Goal: Task Accomplishment & Management: Manage account settings

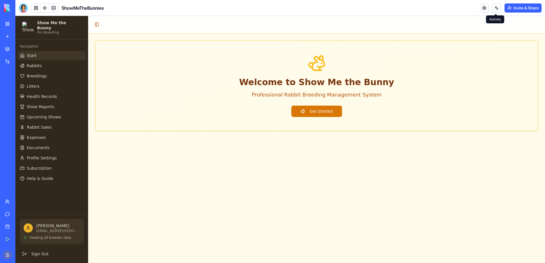
click at [496, 7] on button at bounding box center [496, 7] width 9 height 9
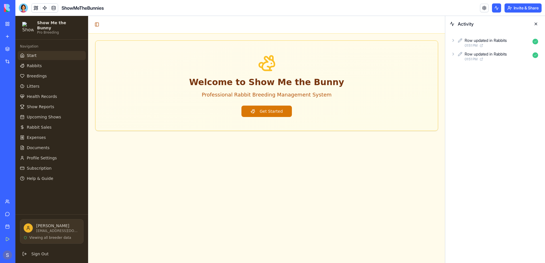
click at [496, 7] on button at bounding box center [496, 7] width 9 height 9
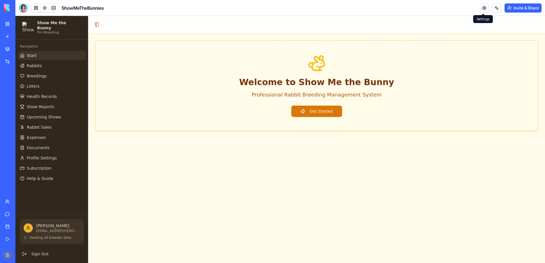
click at [484, 9] on link at bounding box center [484, 8] width 9 height 9
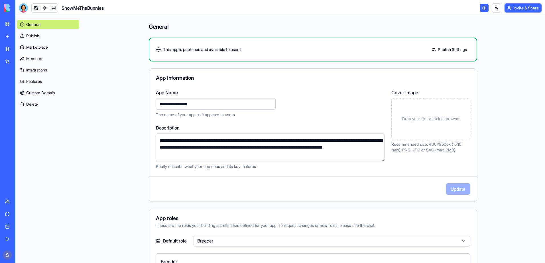
click at [26, 60] on link "Members" at bounding box center [48, 58] width 62 height 9
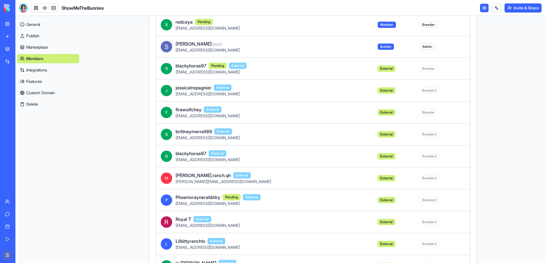
scroll to position [3, 0]
